Goal: Task Accomplishment & Management: Manage account settings

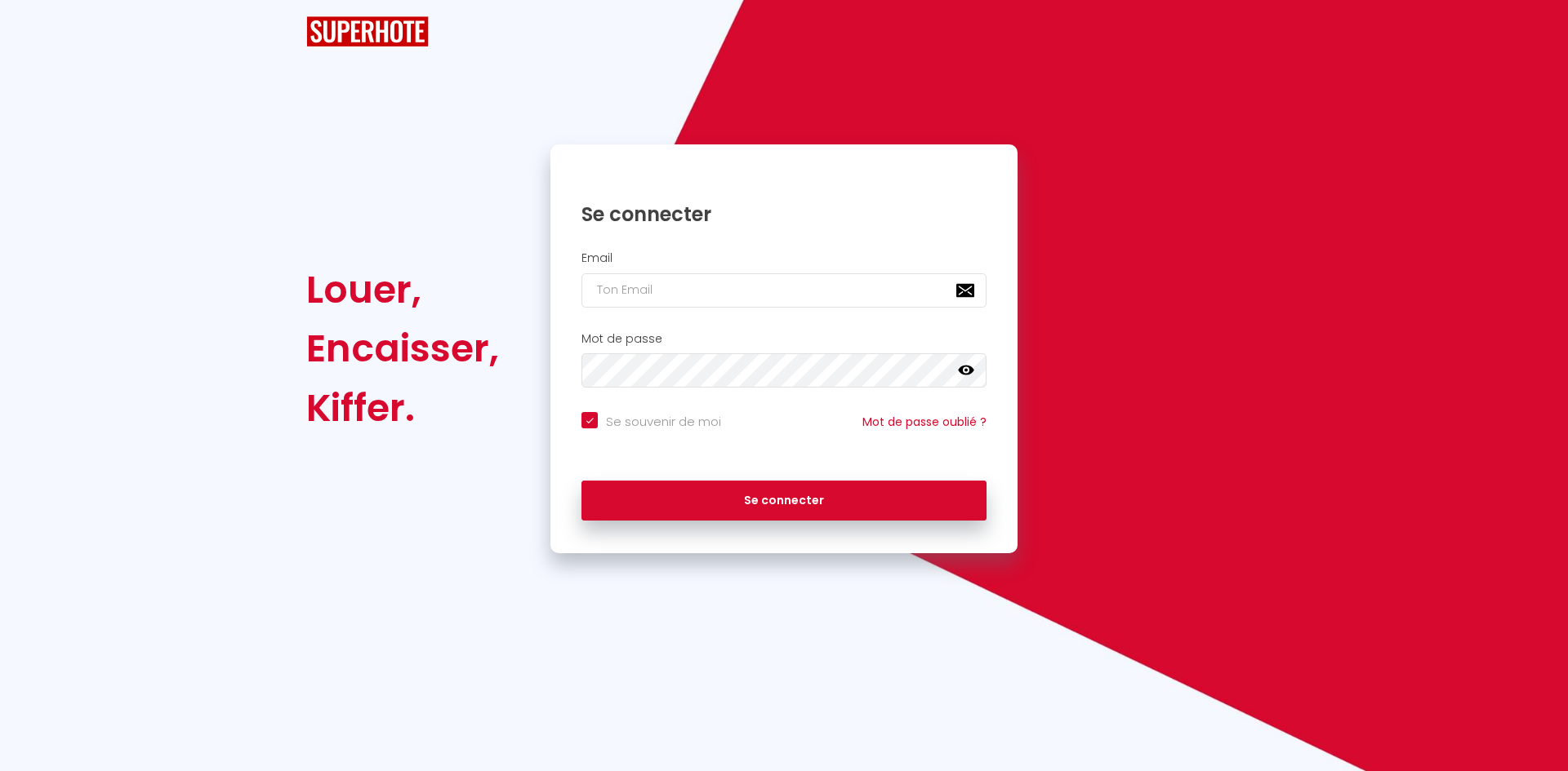
checkbox input "true"
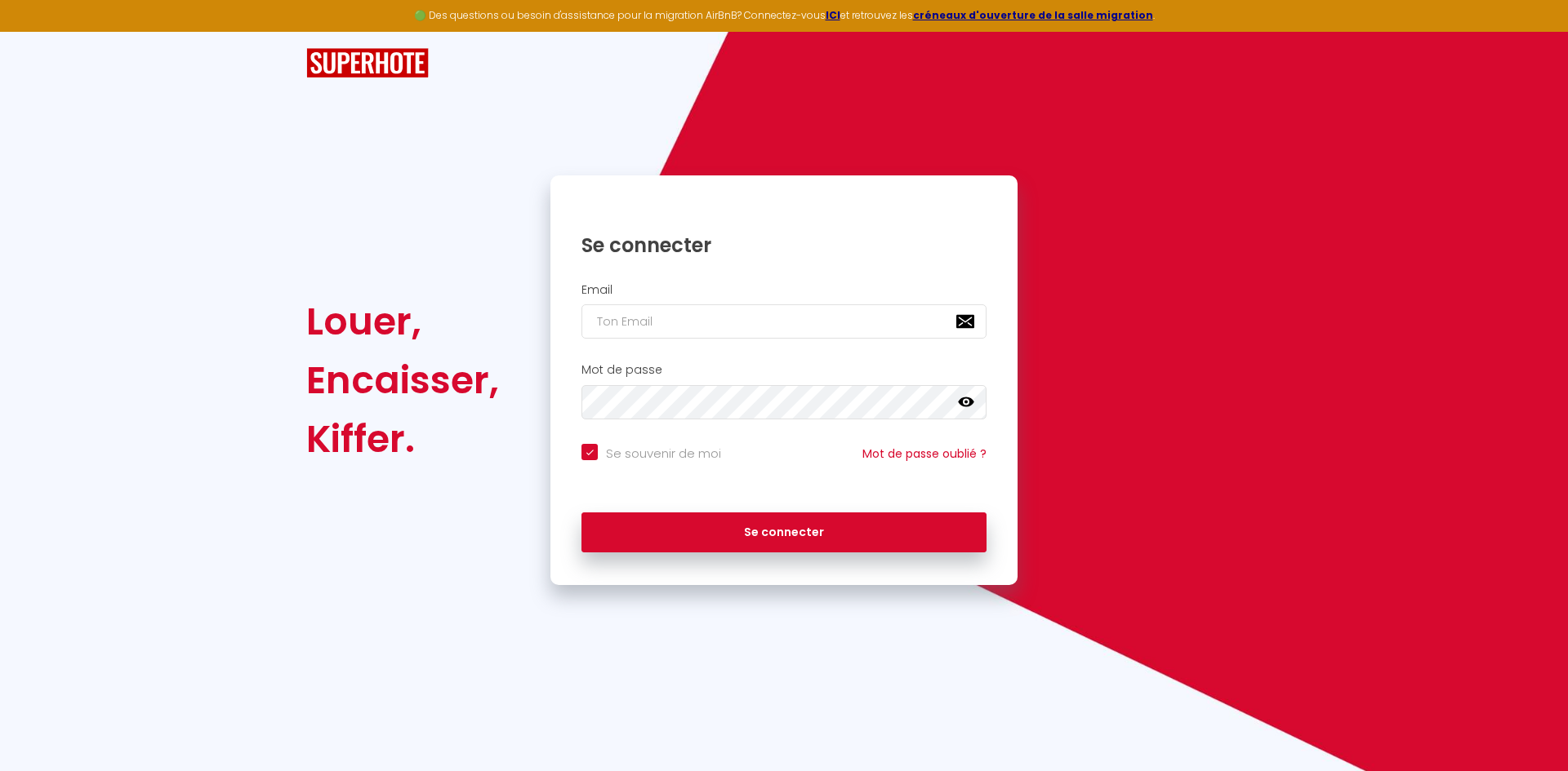
click at [705, 303] on div "Email" at bounding box center [784, 311] width 446 height 56
click at [705, 312] on input "email" at bounding box center [784, 321] width 405 height 34
type input "d"
checkbox input "true"
type input "da"
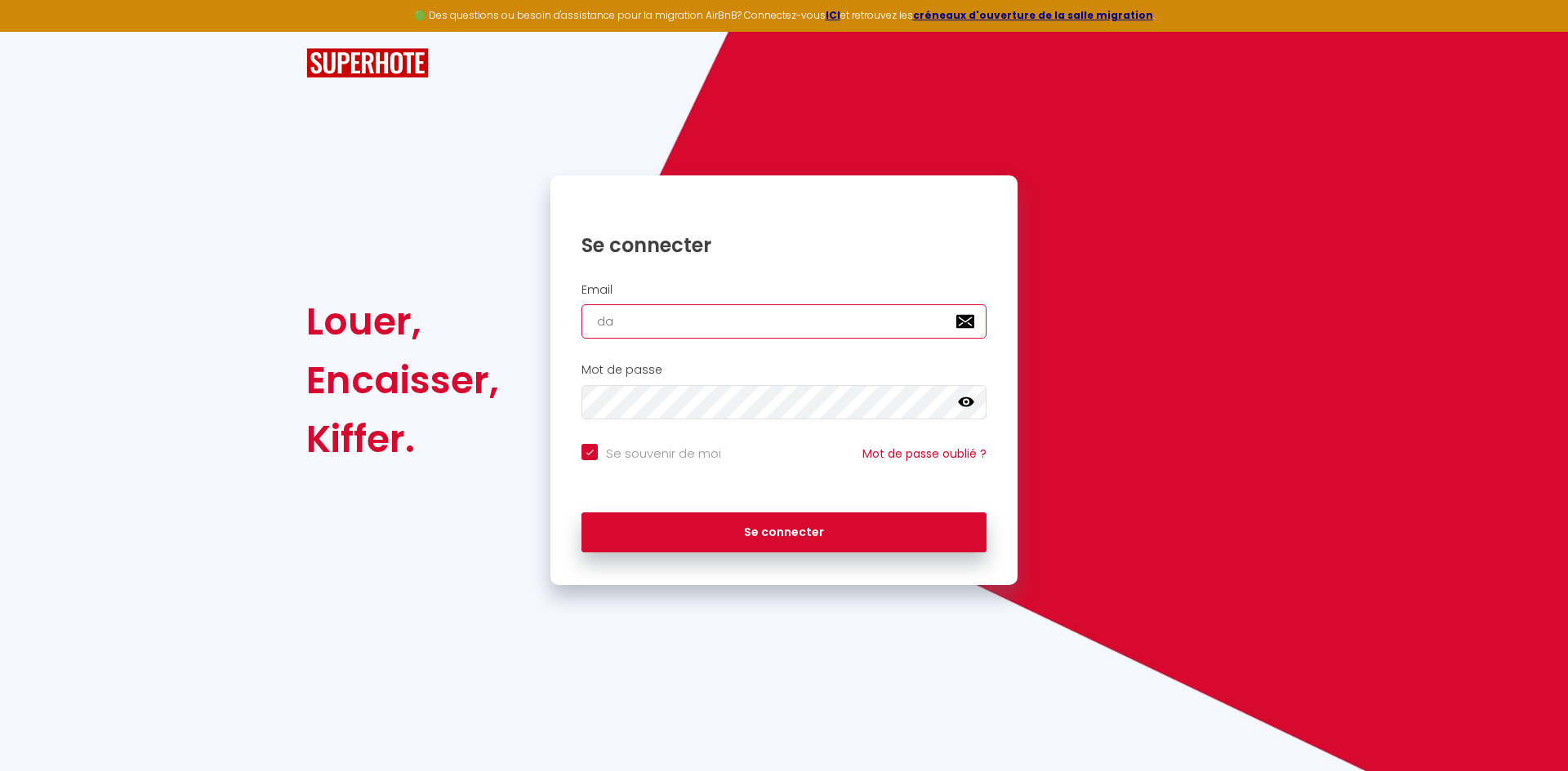
checkbox input "true"
type input "dam"
checkbox input "true"
type input "dami"
checkbox input "true"
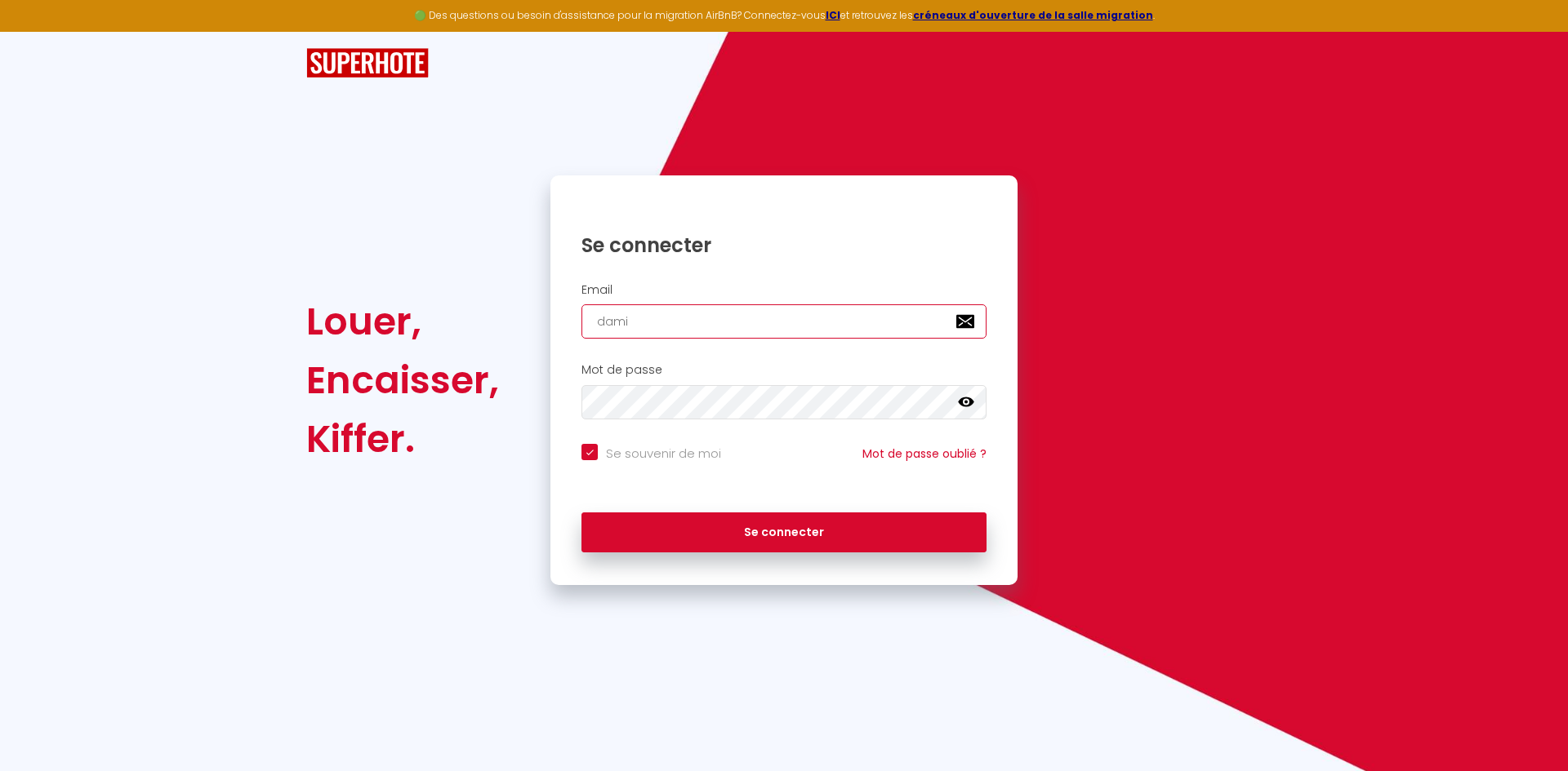
type input "damia"
checkbox input "true"
type input "[PERSON_NAME]"
checkbox input "true"
type input "[PERSON_NAME]."
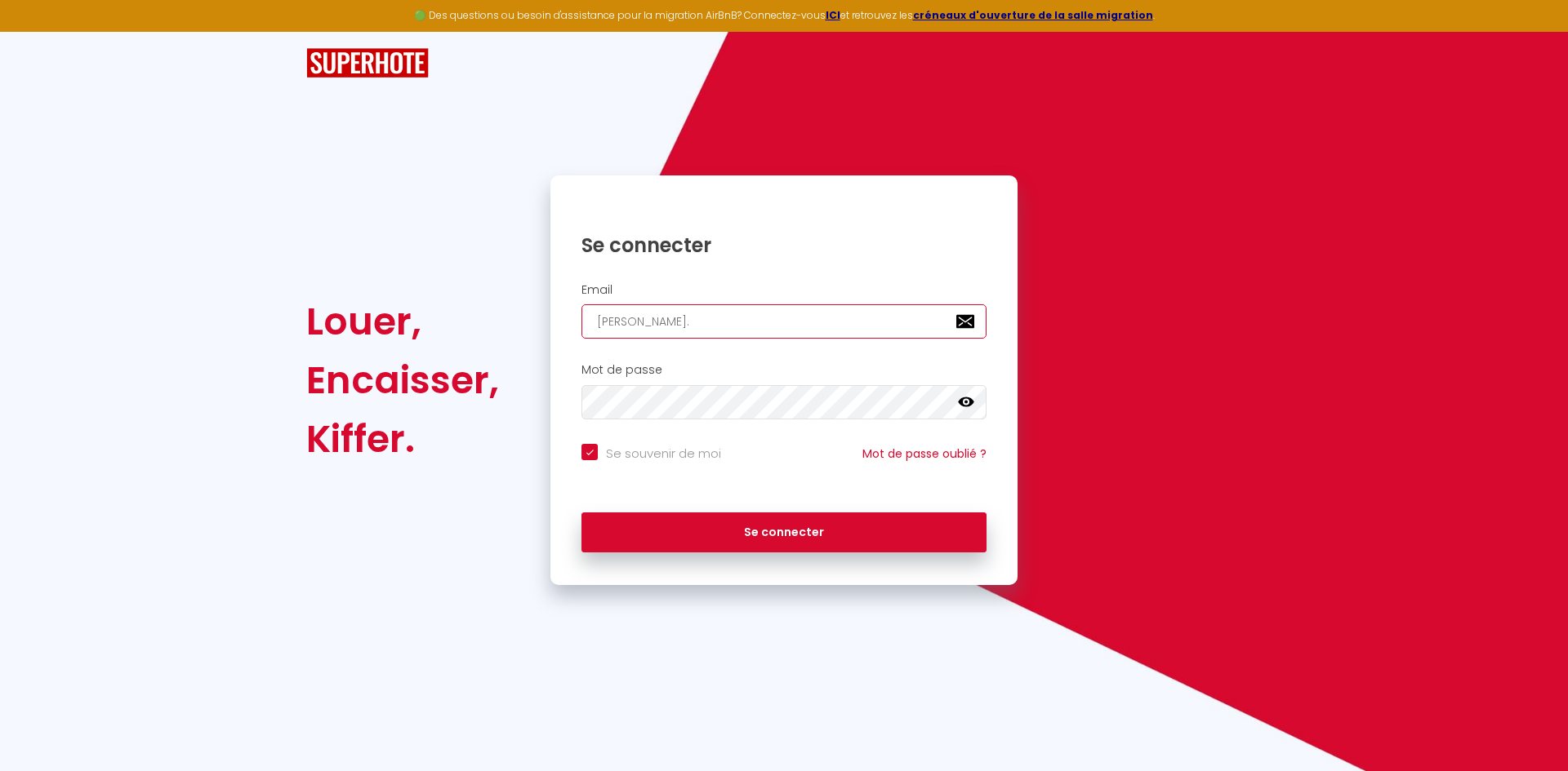
checkbox input "true"
type input "[PERSON_NAME].e"
checkbox input "true"
type input "[PERSON_NAME].e."
checkbox input "true"
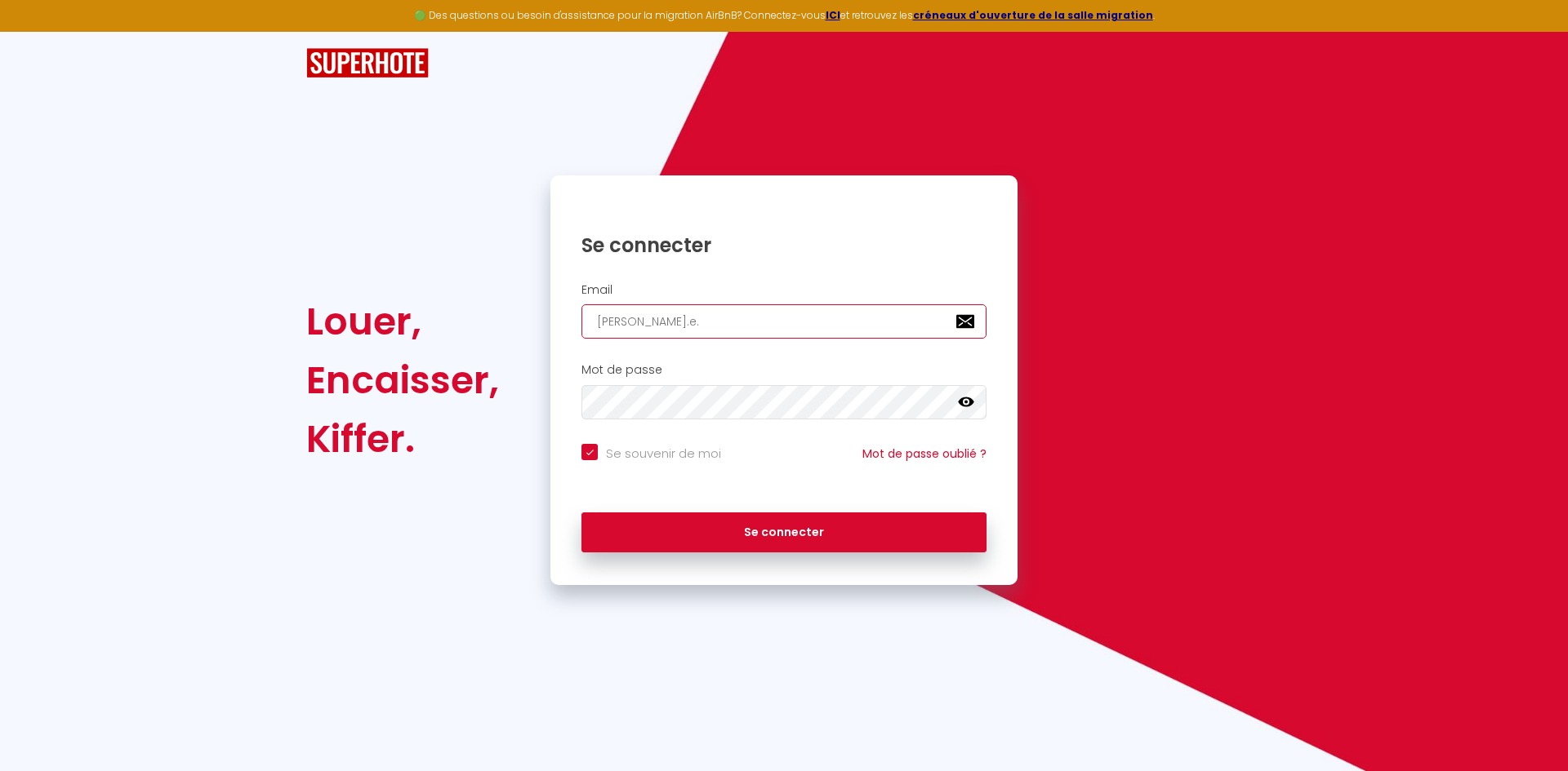
type input "[PERSON_NAME].e.a"
checkbox input "true"
type input "[PERSON_NAME].e.a."
checkbox input "true"
type input "[PERSON_NAME].e.a.r"
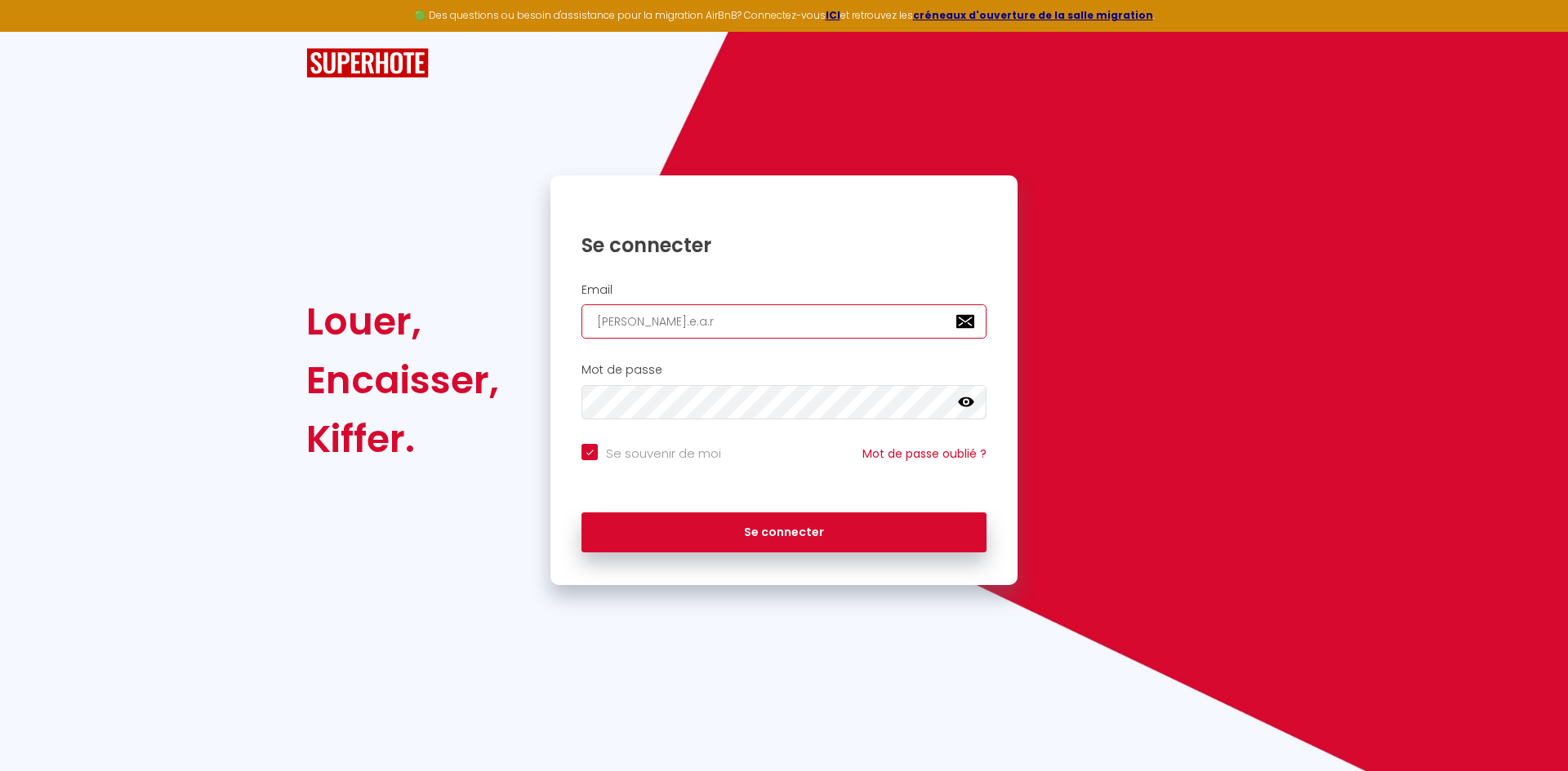
checkbox input "true"
type input "[PERSON_NAME].e.a.r."
checkbox input "true"
type input "[PERSON_NAME].e.a.r.v"
checkbox input "true"
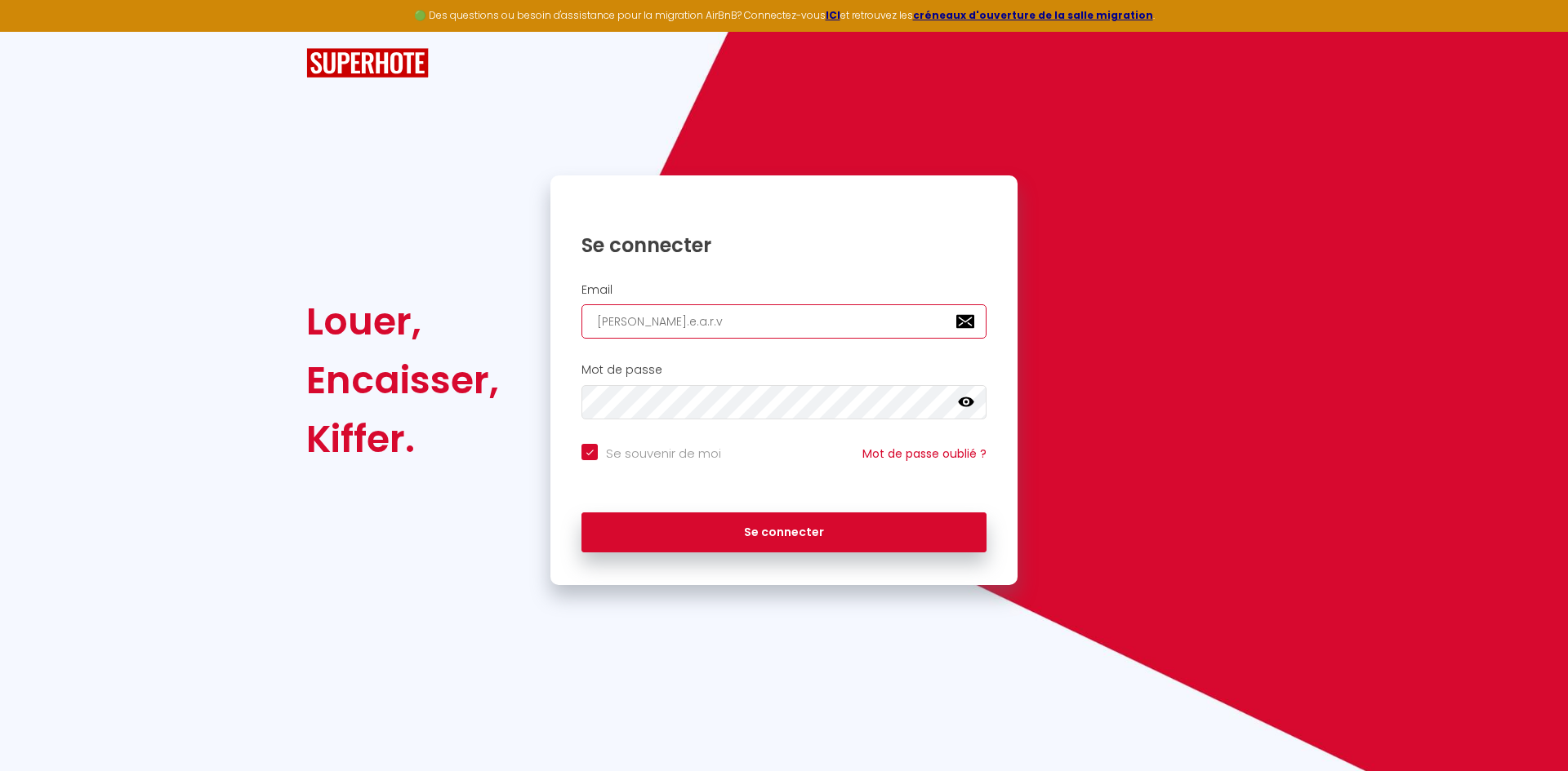
type input "[PERSON_NAME].e.a.r.v@"
checkbox input "true"
type input "[PERSON_NAME]"
checkbox input "true"
type input "[PERSON_NAME]"
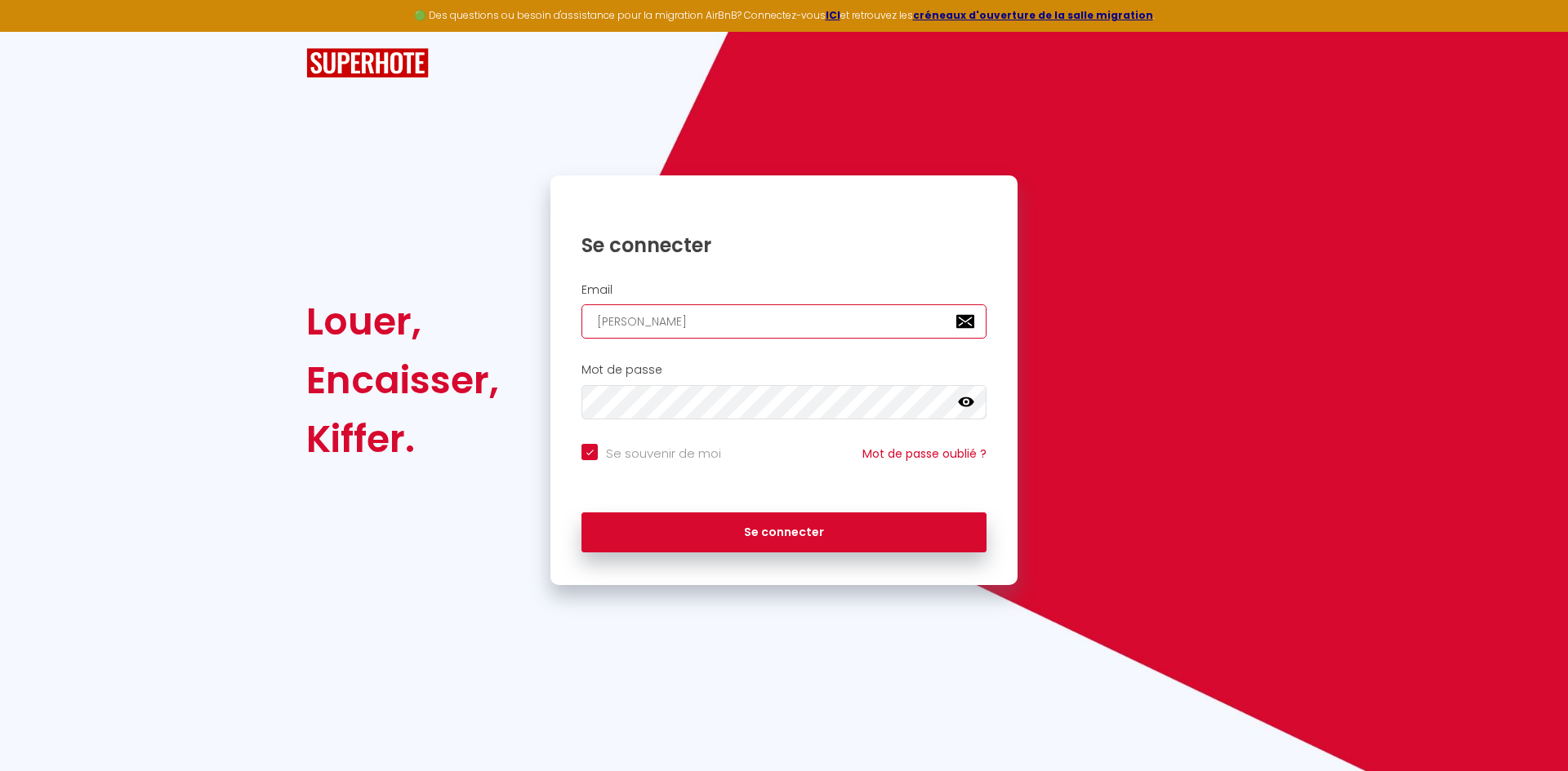
checkbox input "true"
type input "damian.e.a.r.v@gma"
checkbox input "true"
type input "damian.e.a.r.v@gmai"
checkbox input "true"
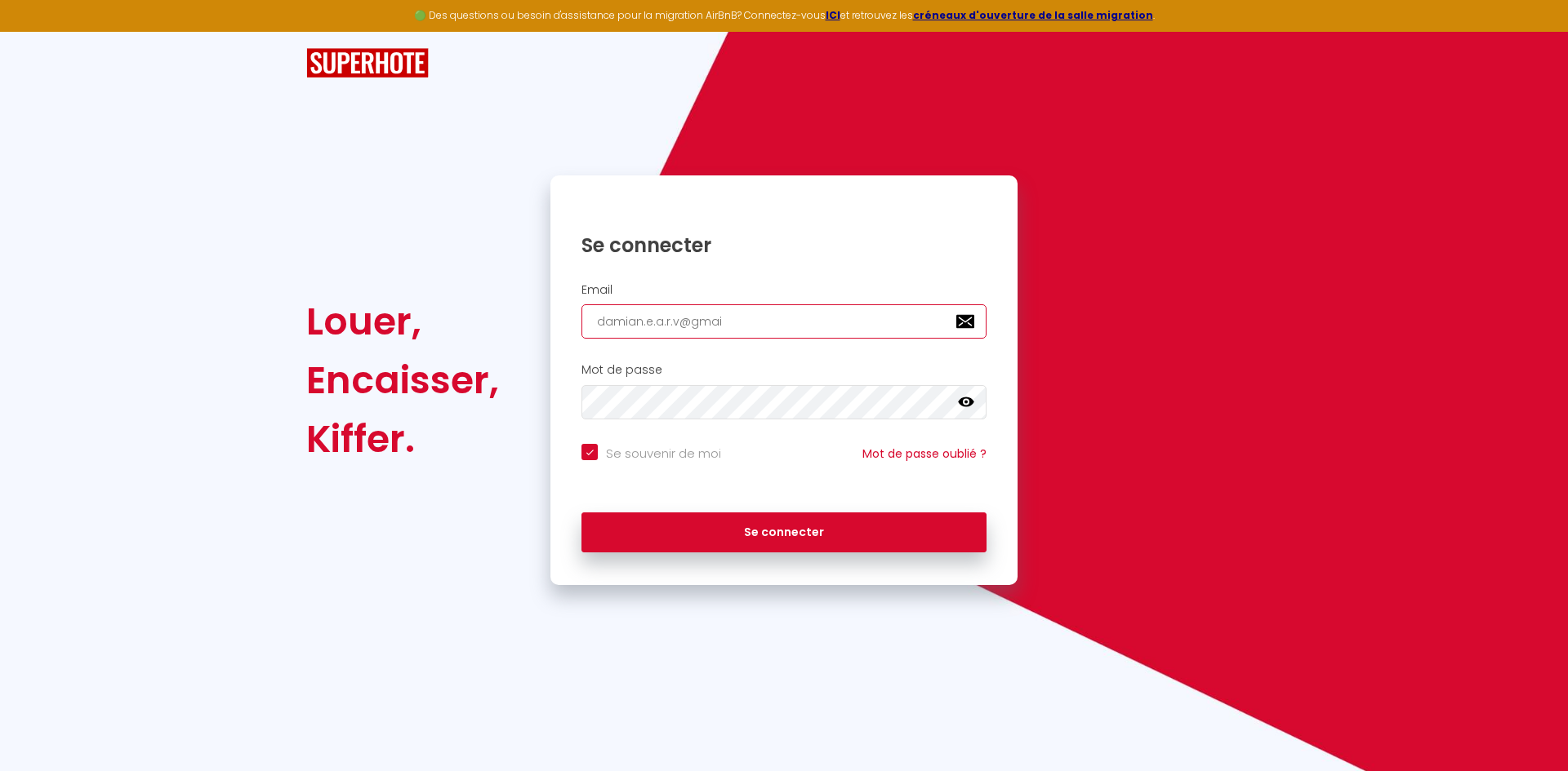
type input "[EMAIL_ADDRESS]"
checkbox input "true"
type input "[EMAIL_ADDRESS]."
checkbox input "true"
type input "damian.e.a.r.v@gmail.c"
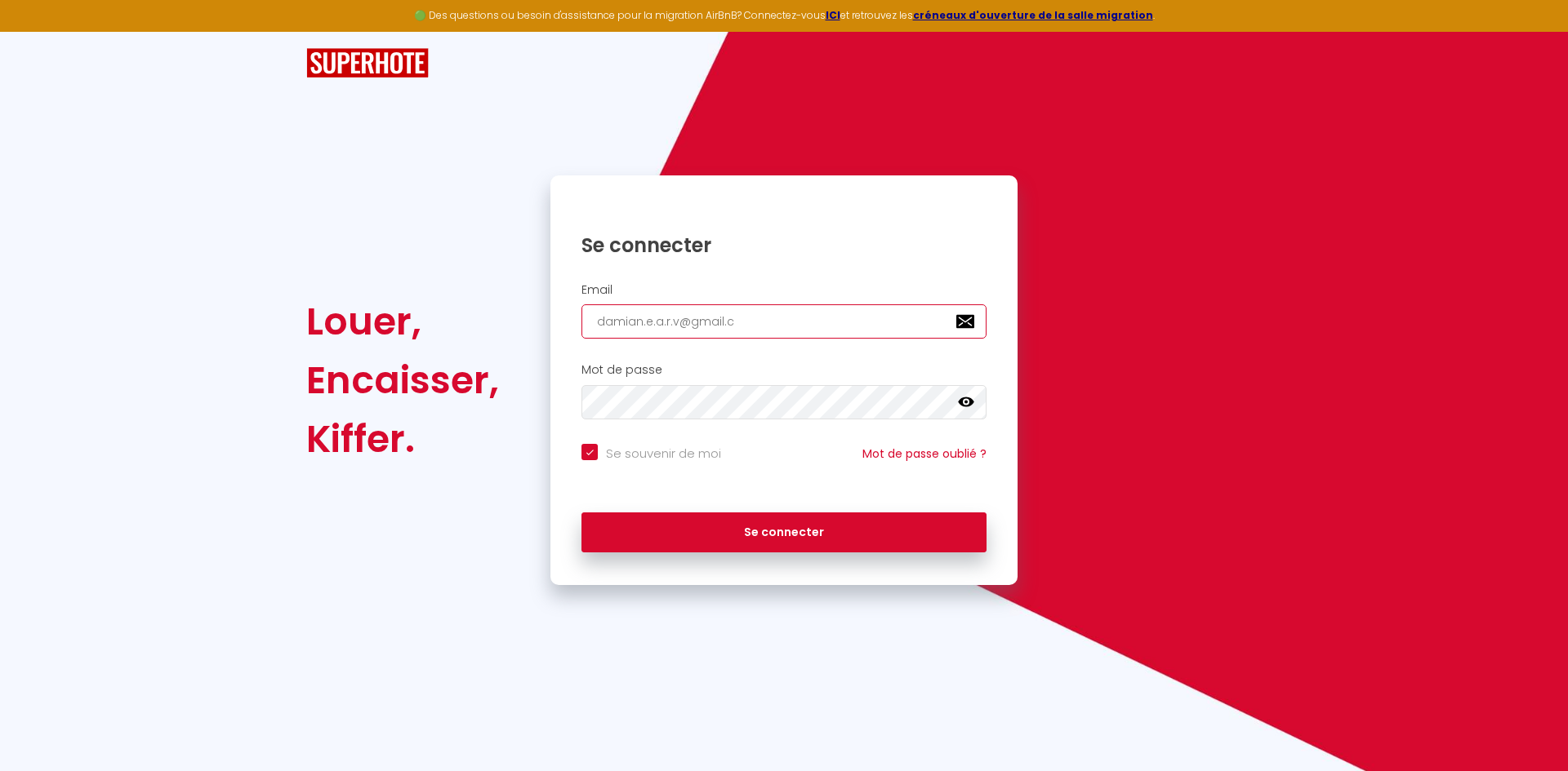
checkbox input "true"
type input "[EMAIL_ADDRESS][DOMAIN_NAME]"
checkbox input "true"
type input "[EMAIL_ADDRESS][DOMAIN_NAME]"
checkbox input "true"
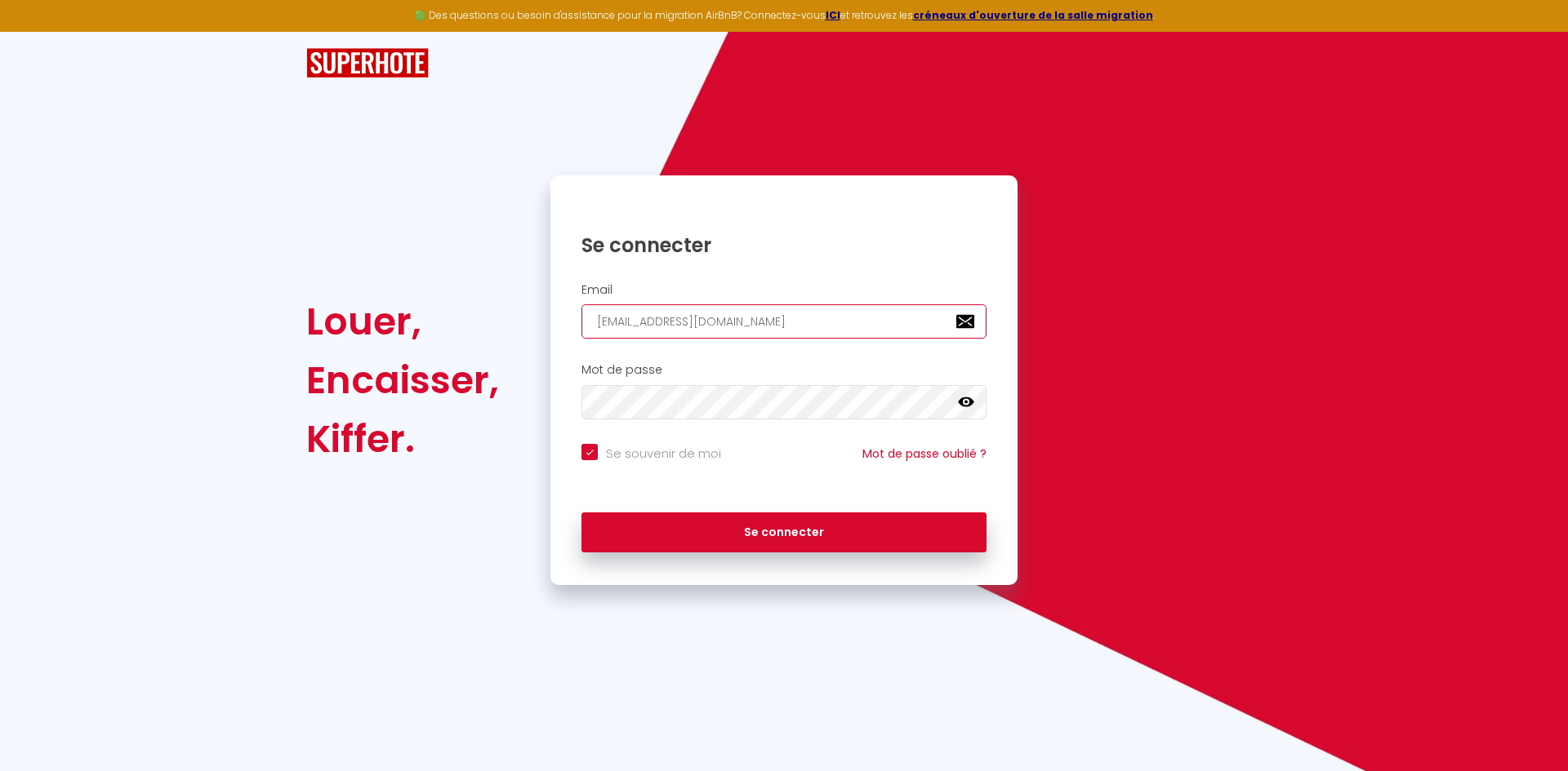
type input "[EMAIL_ADDRESS][DOMAIN_NAME]"
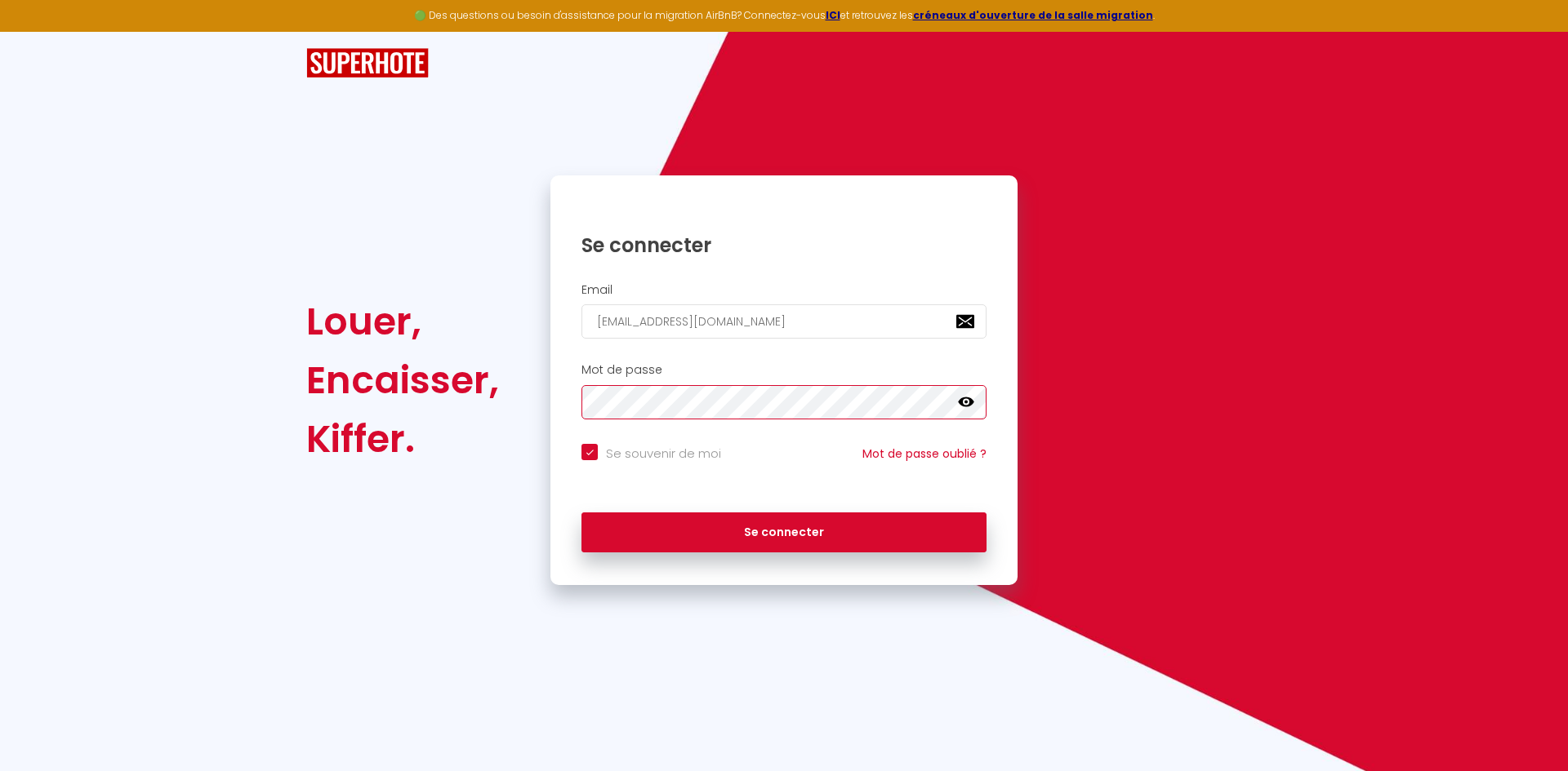
click at [582, 513] on button "Se connecter" at bounding box center [784, 533] width 405 height 41
checkbox input "true"
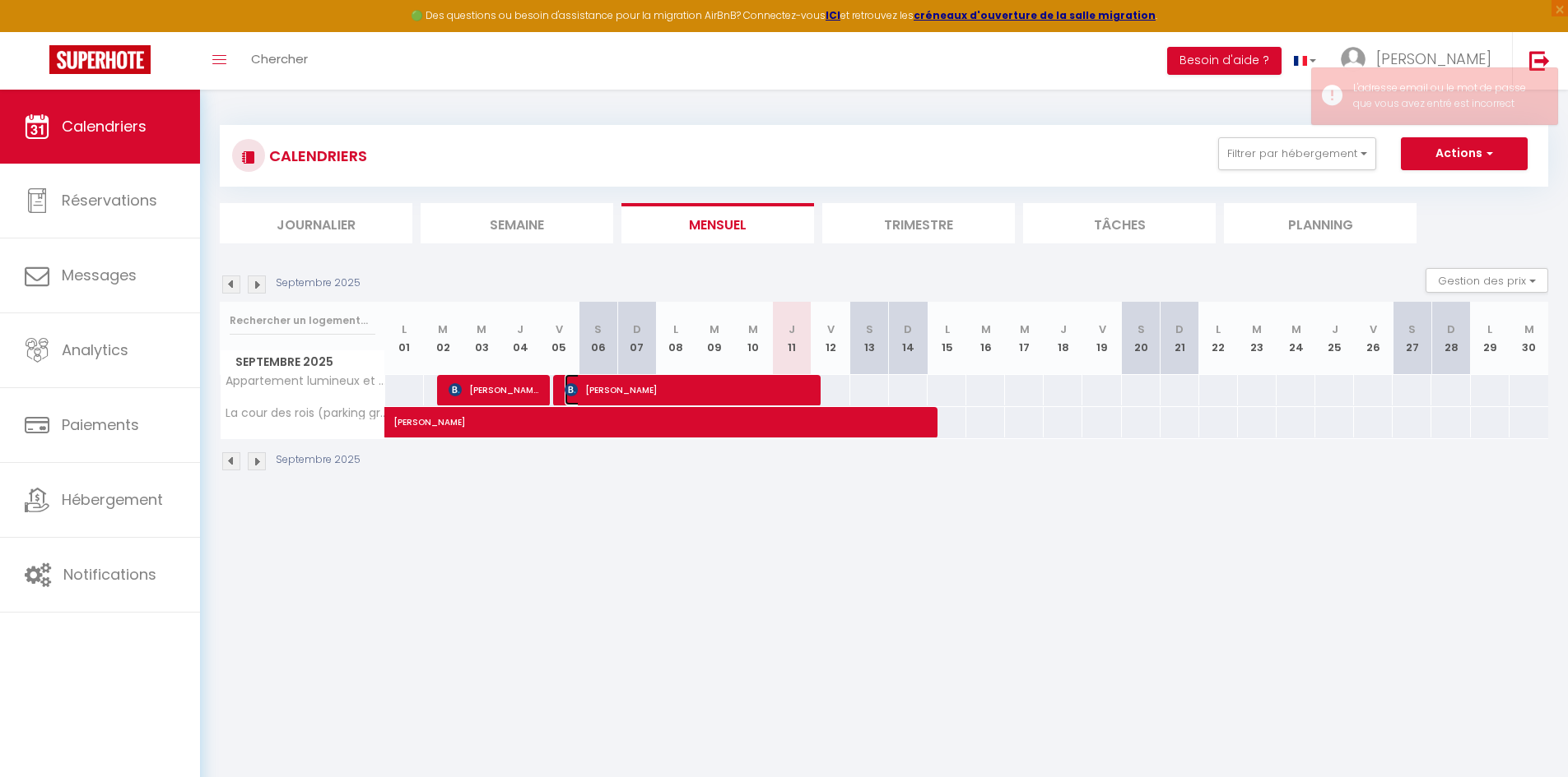
click at [673, 391] on span "[PERSON_NAME]" at bounding box center [687, 389] width 245 height 32
select select "OK"
select select "KO"
select select "0"
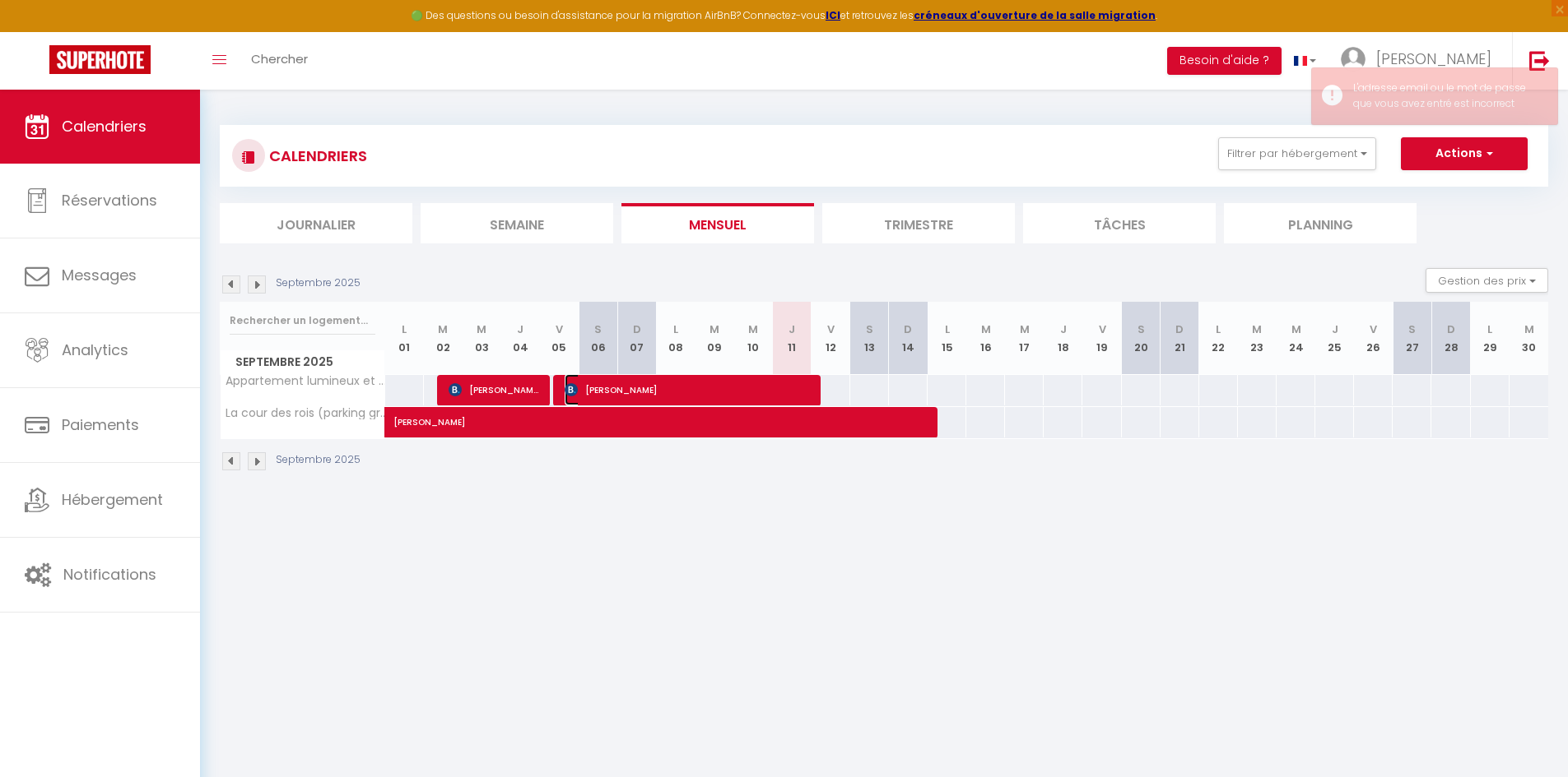
select select "1"
select select
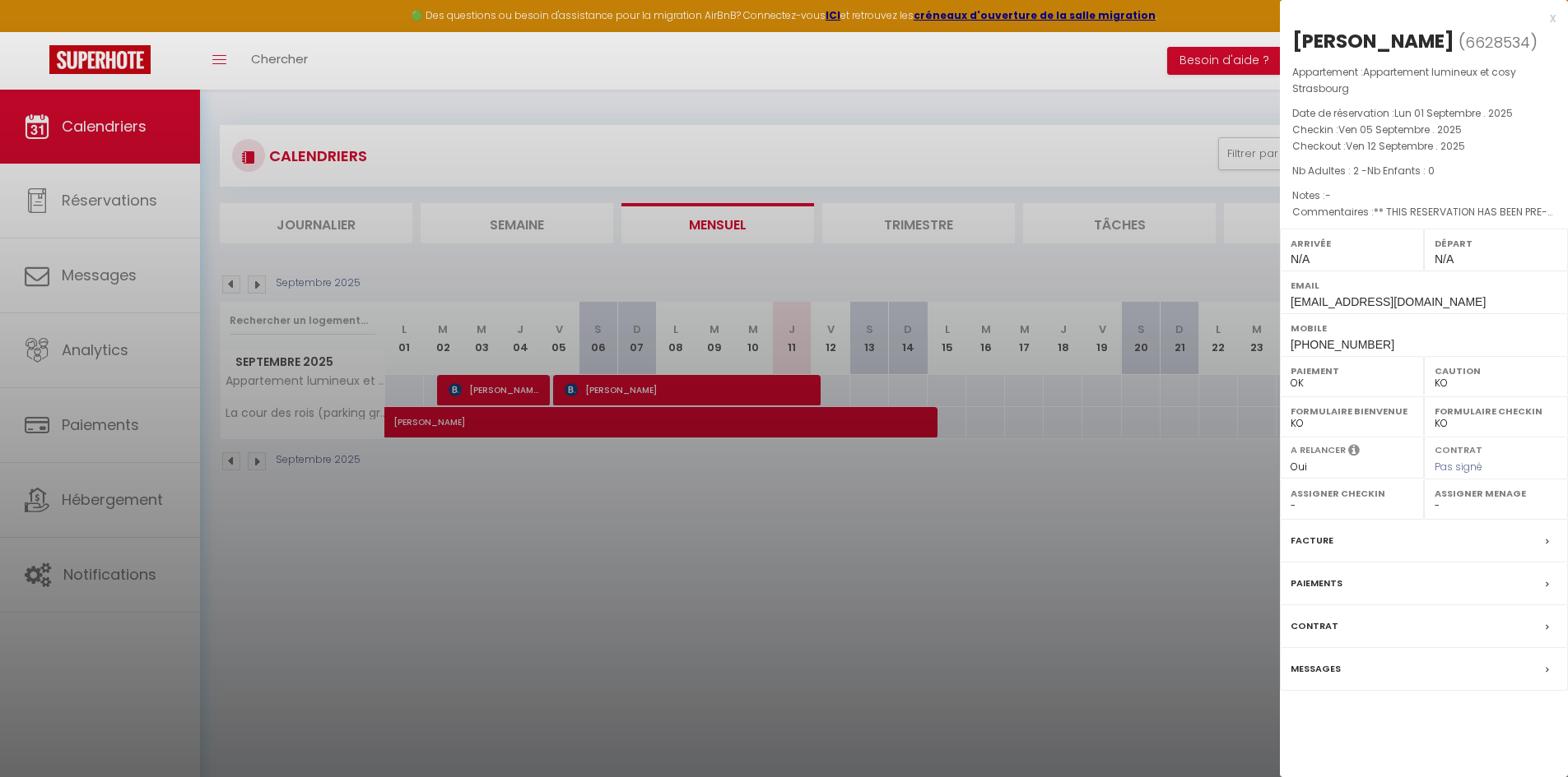
drag, startPoint x: 673, startPoint y: 391, endPoint x: 812, endPoint y: 654, distance: 297.5
click at [812, 654] on div at bounding box center [784, 388] width 1568 height 777
